Goal: Information Seeking & Learning: Learn about a topic

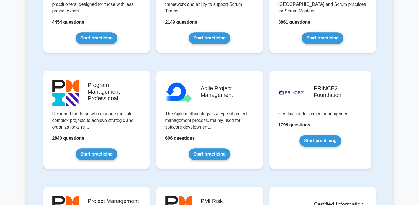
scroll to position [305, 0]
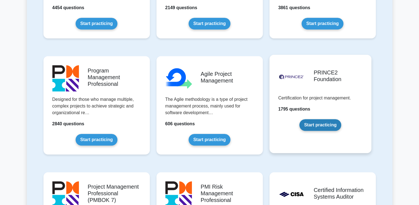
click at [314, 125] on link "Start practicing" at bounding box center [321, 125] width 42 height 12
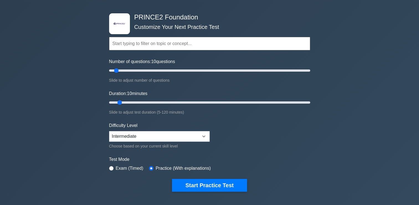
scroll to position [28, 0]
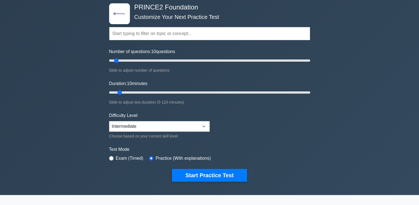
click at [123, 30] on input "text" at bounding box center [209, 33] width 201 height 13
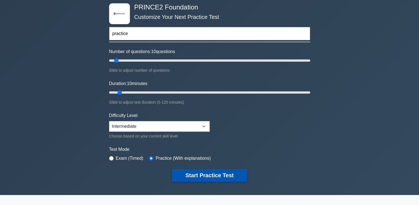
type input "practice"
click at [221, 171] on button "Start Practice Test" at bounding box center [209, 175] width 75 height 13
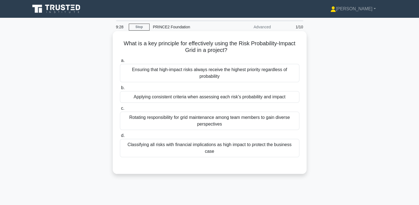
click at [198, 143] on div "Classifying all risks with financial implications as high impact to protect the…" at bounding box center [210, 148] width 180 height 18
click at [120, 137] on input "d. Classifying all risks with financial implications as high impact to protect …" at bounding box center [120, 136] width 0 height 4
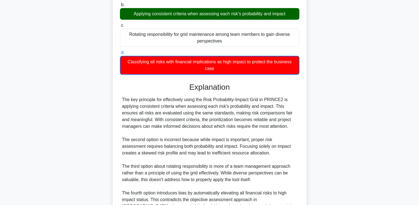
scroll to position [137, 0]
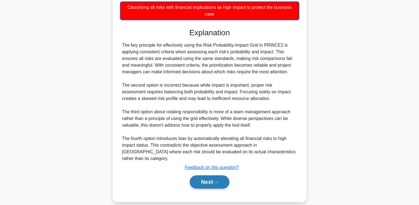
click at [207, 175] on button "Next" at bounding box center [210, 181] width 40 height 13
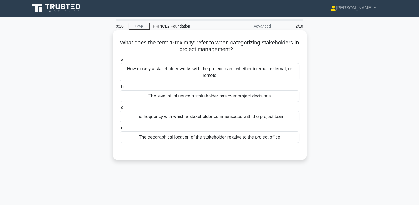
scroll to position [0, 0]
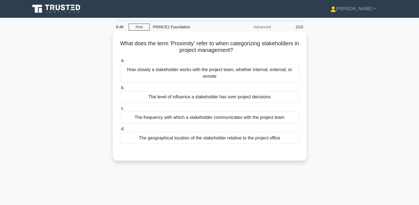
click at [208, 114] on div "The frequency with which a stakeholder communicates with the project team" at bounding box center [210, 117] width 180 height 12
click at [120, 110] on input "c. The frequency with which a stakeholder communicates with the project team" at bounding box center [120, 108] width 0 height 4
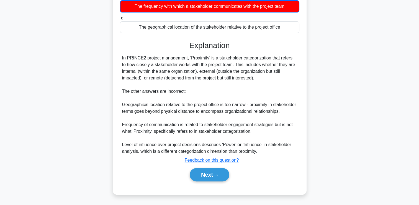
scroll to position [117, 0]
click at [208, 175] on button "Next" at bounding box center [210, 174] width 40 height 13
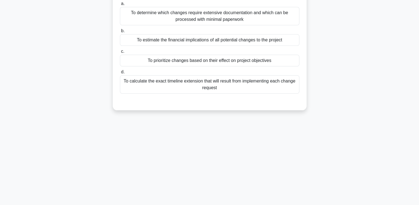
scroll to position [0, 0]
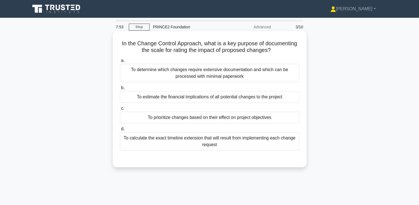
click at [187, 118] on div "To prioritize changes based on their effect on project objectives" at bounding box center [210, 117] width 180 height 12
click at [120, 110] on input "c. To prioritize changes based on their effect on project objectives" at bounding box center [120, 108] width 0 height 4
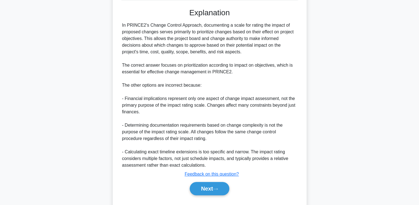
scroll to position [163, 0]
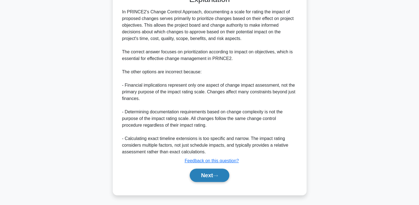
click at [217, 177] on button "Next" at bounding box center [210, 174] width 40 height 13
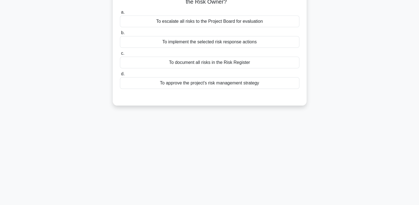
scroll to position [12, 0]
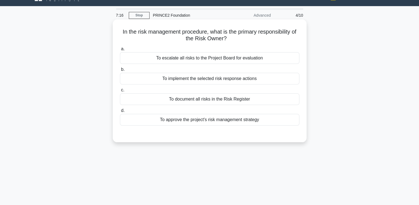
click at [250, 98] on div "To document all risks in the Risk Register" at bounding box center [210, 99] width 180 height 12
click at [120, 92] on input "c. To document all risks in the Risk Register" at bounding box center [120, 90] width 0 height 4
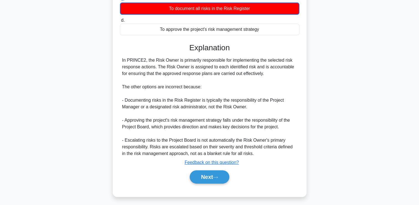
scroll to position [104, 0]
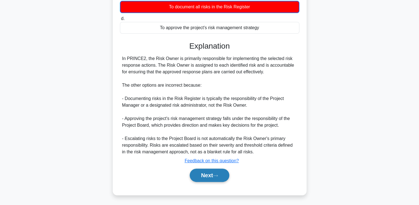
click at [212, 177] on button "Next" at bounding box center [210, 174] width 40 height 13
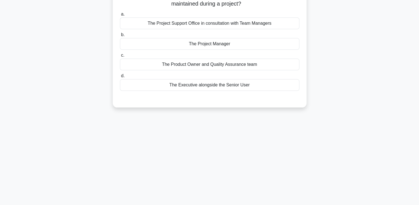
scroll to position [0, 0]
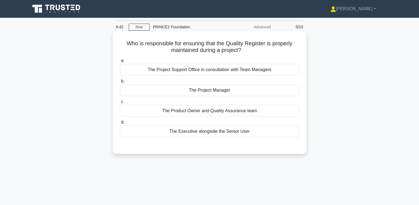
click at [204, 70] on div "The Project Support Office in consultation with Team Managers" at bounding box center [210, 70] width 180 height 12
click at [120, 62] on input "a. The Project Support Office in consultation with Team Managers" at bounding box center [120, 61] width 0 height 4
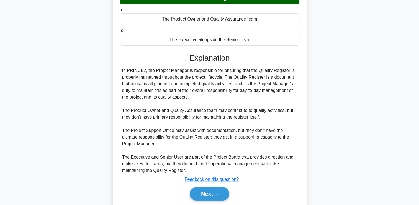
scroll to position [111, 0]
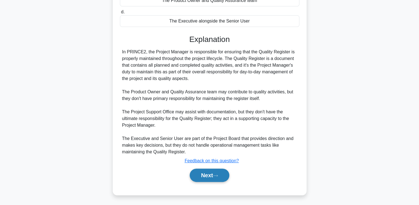
click at [215, 172] on button "Next" at bounding box center [210, 174] width 40 height 13
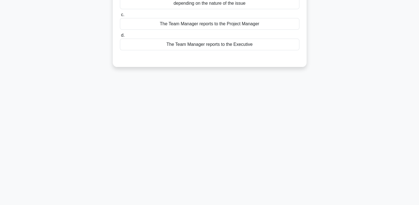
scroll to position [0, 0]
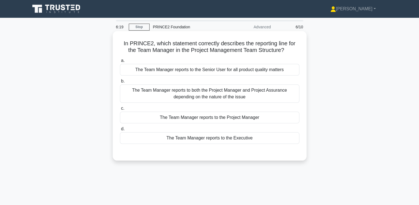
click at [235, 116] on div "The Team Manager reports to the Project Manager" at bounding box center [210, 117] width 180 height 12
click at [120, 110] on input "c. The Team Manager reports to the Project Manager" at bounding box center [120, 108] width 0 height 4
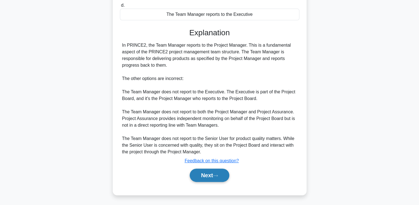
click at [218, 175] on icon at bounding box center [215, 175] width 5 height 3
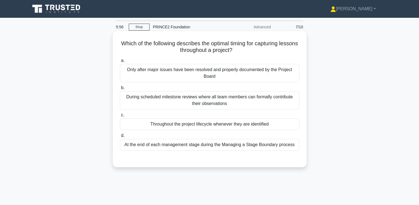
click at [249, 121] on div "Throughout the project lifecycle whenever they are identified" at bounding box center [210, 124] width 180 height 12
click at [120, 117] on input "c. Throughout the project lifecycle whenever they are identified" at bounding box center [120, 115] width 0 height 4
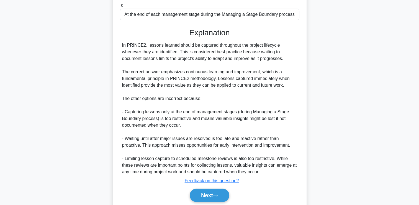
scroll to position [139, 0]
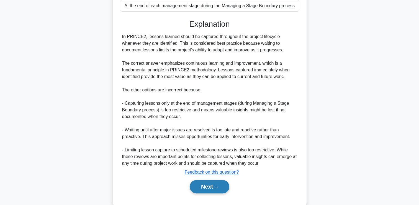
click at [211, 187] on button "Next" at bounding box center [210, 186] width 40 height 13
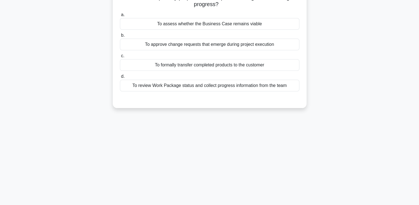
scroll to position [0, 0]
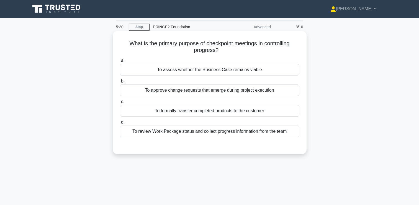
click at [257, 70] on div "To assess whether the Business Case remains viable" at bounding box center [210, 70] width 180 height 12
click at [120, 62] on input "a. To assess whether the Business Case remains viable" at bounding box center [120, 61] width 0 height 4
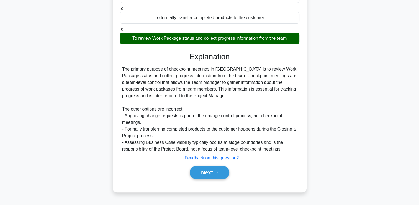
scroll to position [95, 0]
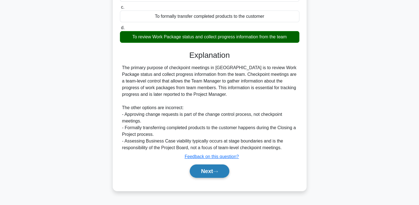
click at [217, 170] on icon at bounding box center [215, 171] width 5 height 3
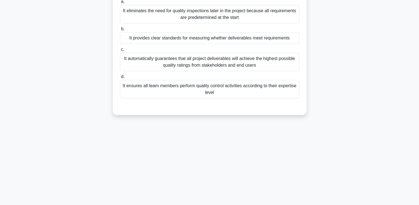
scroll to position [0, 0]
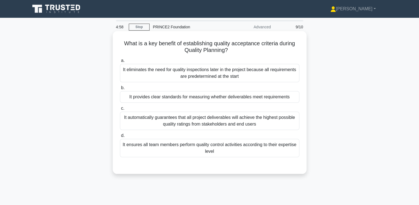
click at [217, 97] on div "It provides clear standards for measuring whether deliverables meet requirements" at bounding box center [210, 97] width 180 height 12
click at [120, 90] on input "b. It provides clear standards for measuring whether deliverables meet requirem…" at bounding box center [120, 88] width 0 height 4
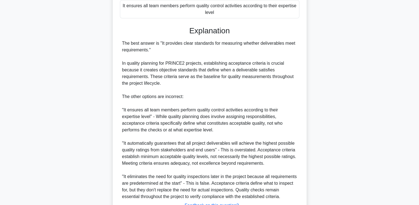
scroll to position [183, 0]
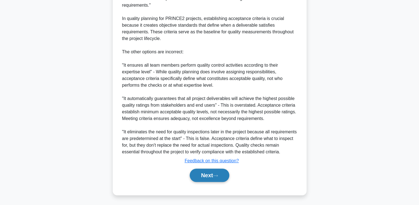
click at [216, 173] on button "Next" at bounding box center [210, 174] width 40 height 13
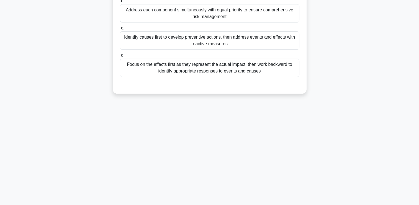
scroll to position [0, 0]
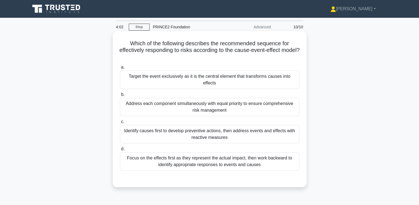
click at [252, 102] on div "Address each component simultaneously with equal priority to ensure comprehensi…" at bounding box center [210, 107] width 180 height 18
click at [120, 96] on input "b. Address each component simultaneously with equal priority to ensure comprehe…" at bounding box center [120, 95] width 0 height 4
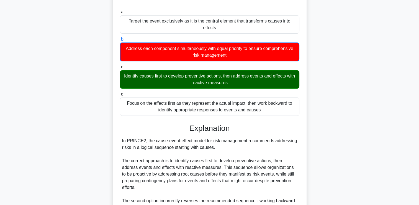
scroll to position [144, 0]
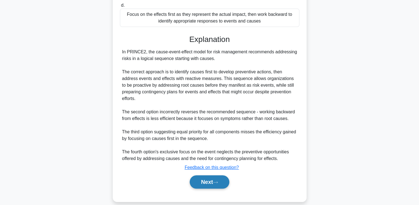
click at [212, 175] on button "Next" at bounding box center [210, 181] width 40 height 13
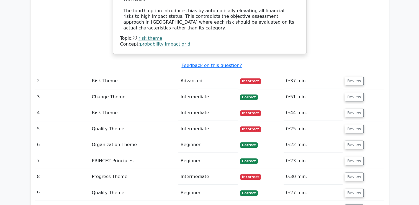
scroll to position [527, 0]
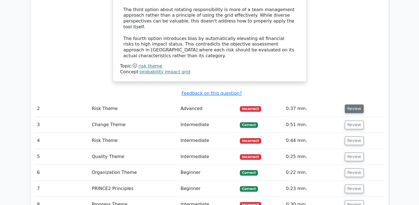
click at [355, 104] on button "Review" at bounding box center [354, 108] width 19 height 9
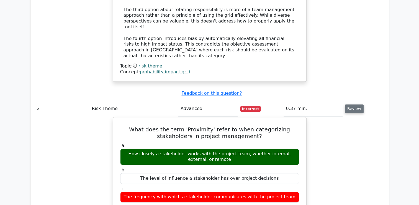
click at [355, 104] on button "Review" at bounding box center [354, 108] width 19 height 9
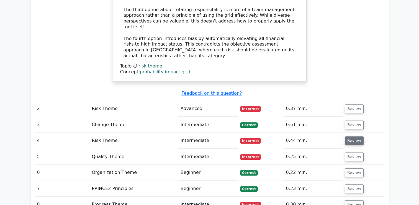
click at [358, 136] on button "Review" at bounding box center [354, 140] width 19 height 9
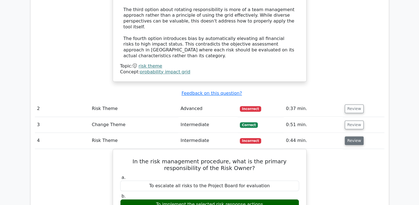
click at [355, 136] on button "Review" at bounding box center [354, 140] width 19 height 9
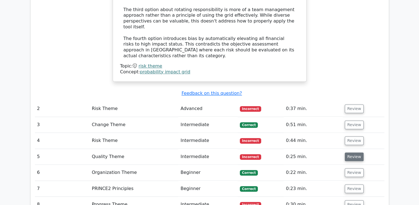
click at [353, 152] on button "Review" at bounding box center [354, 156] width 19 height 9
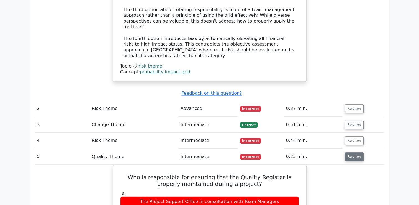
click at [353, 152] on button "Review" at bounding box center [354, 156] width 19 height 9
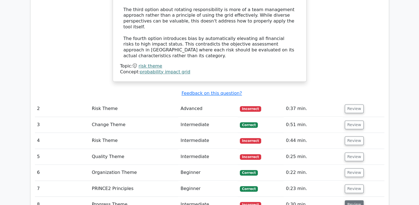
click at [354, 200] on button "Review" at bounding box center [354, 204] width 19 height 9
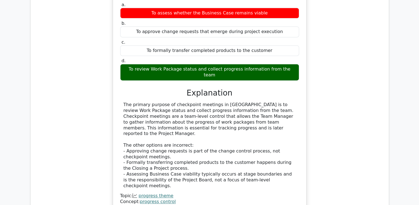
scroll to position [776, 0]
